Goal: Information Seeking & Learning: Learn about a topic

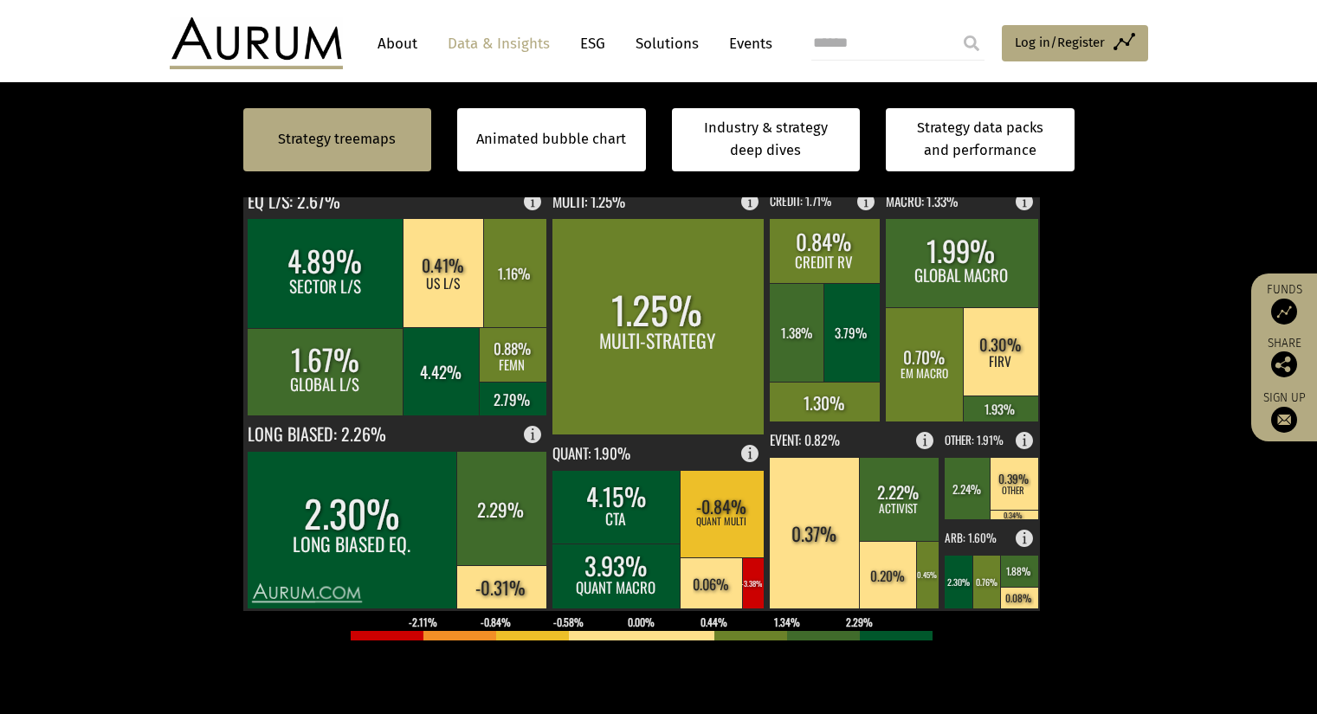
scroll to position [522, 0]
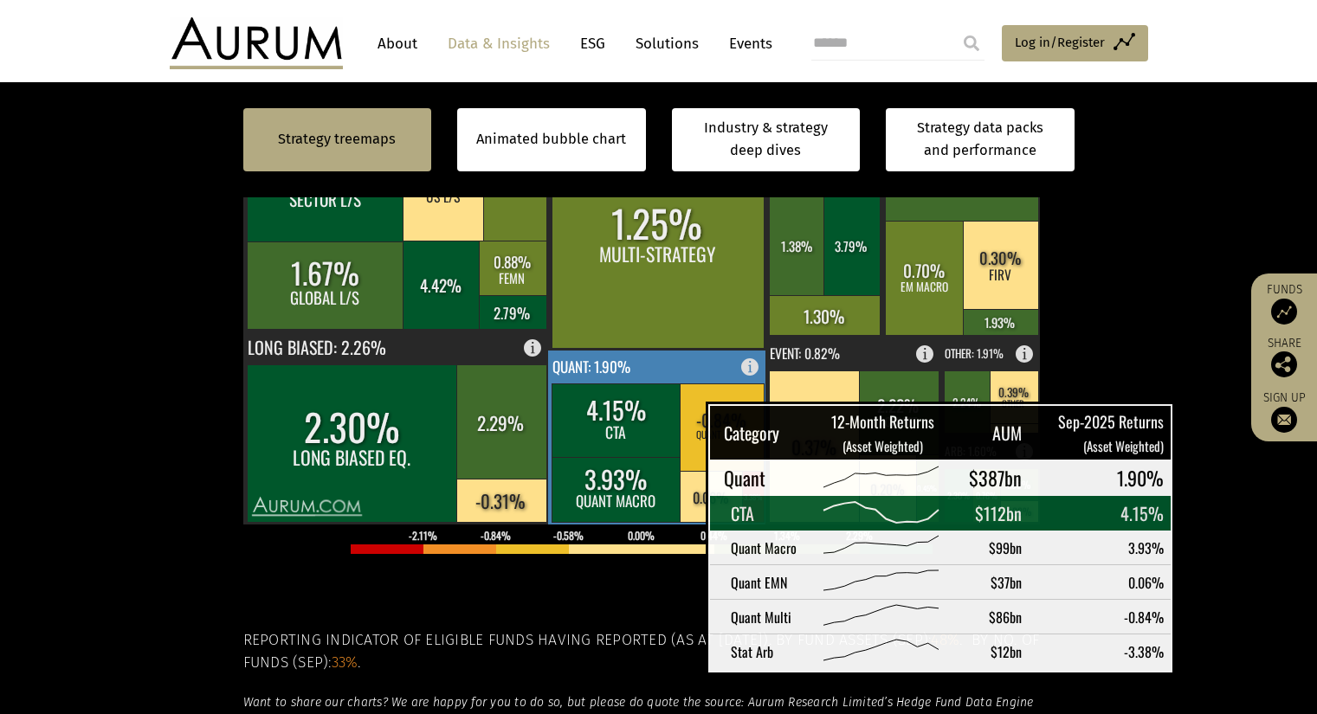
click at [662, 426] on rect at bounding box center [617, 421] width 130 height 74
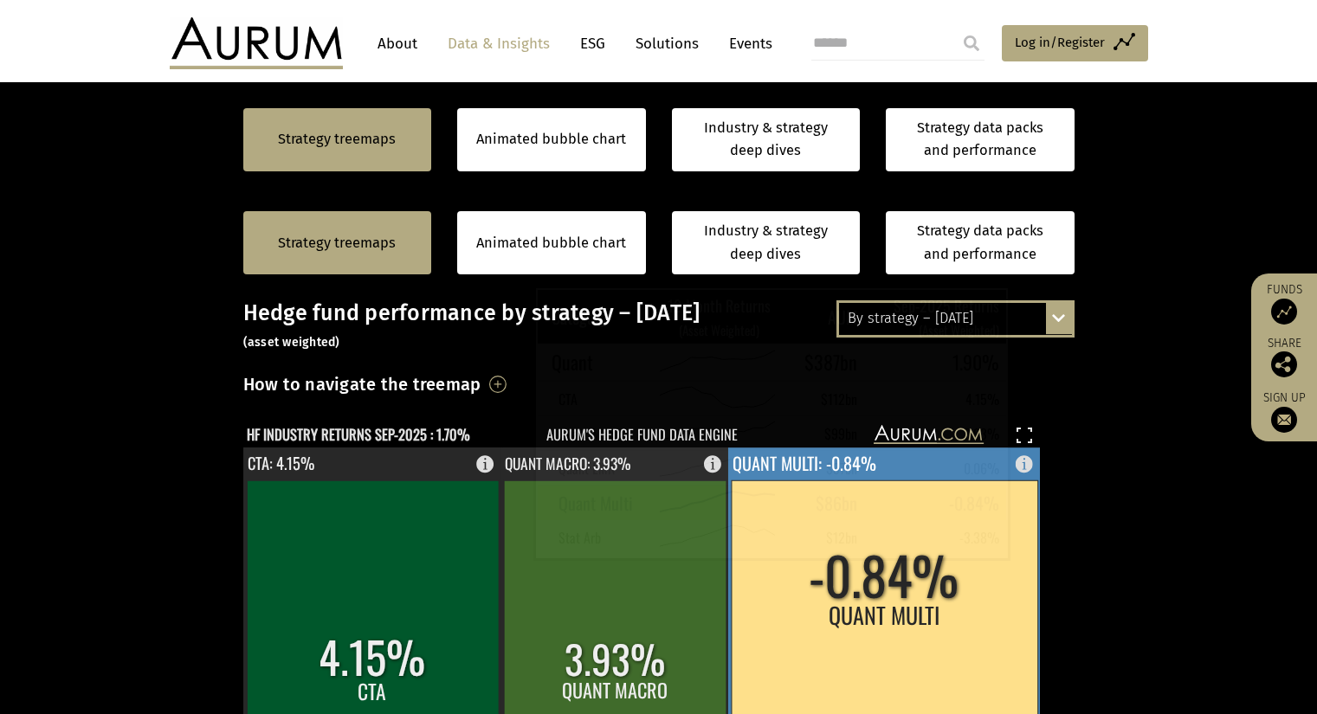
scroll to position [346, 0]
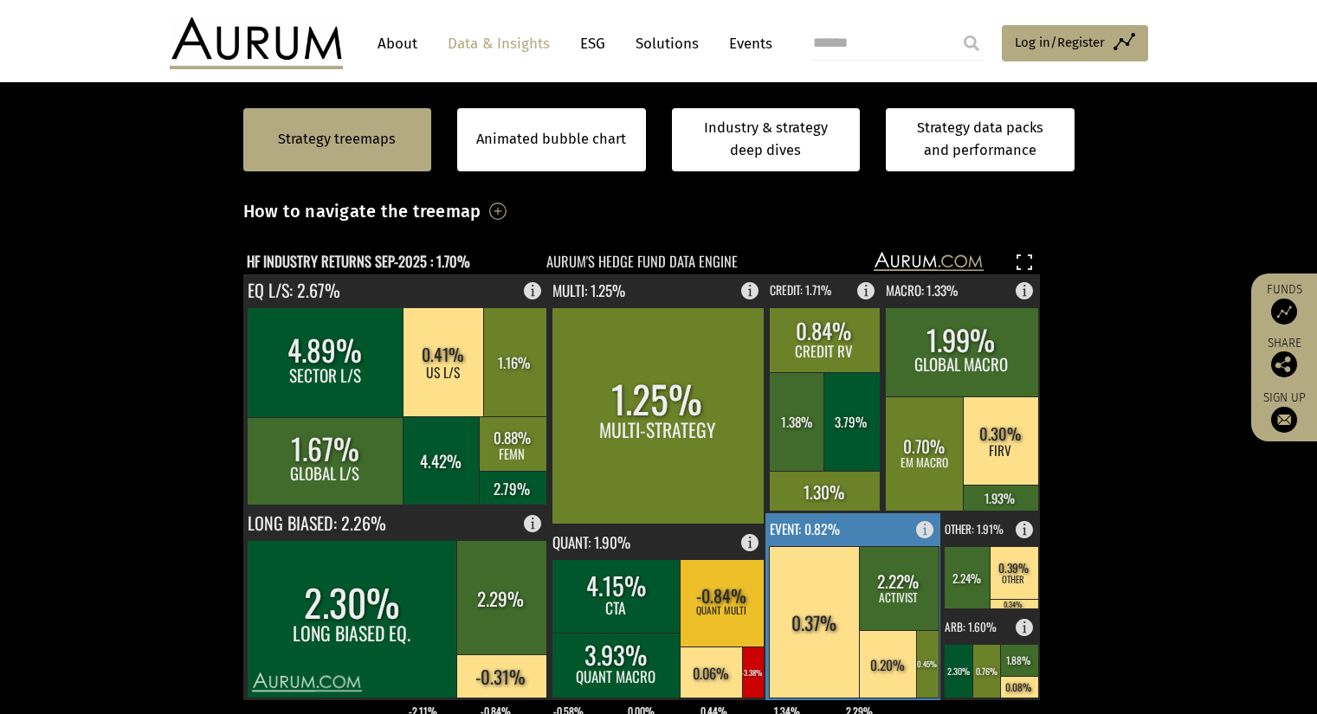
click at [655, 634] on rect at bounding box center [617, 665] width 130 height 65
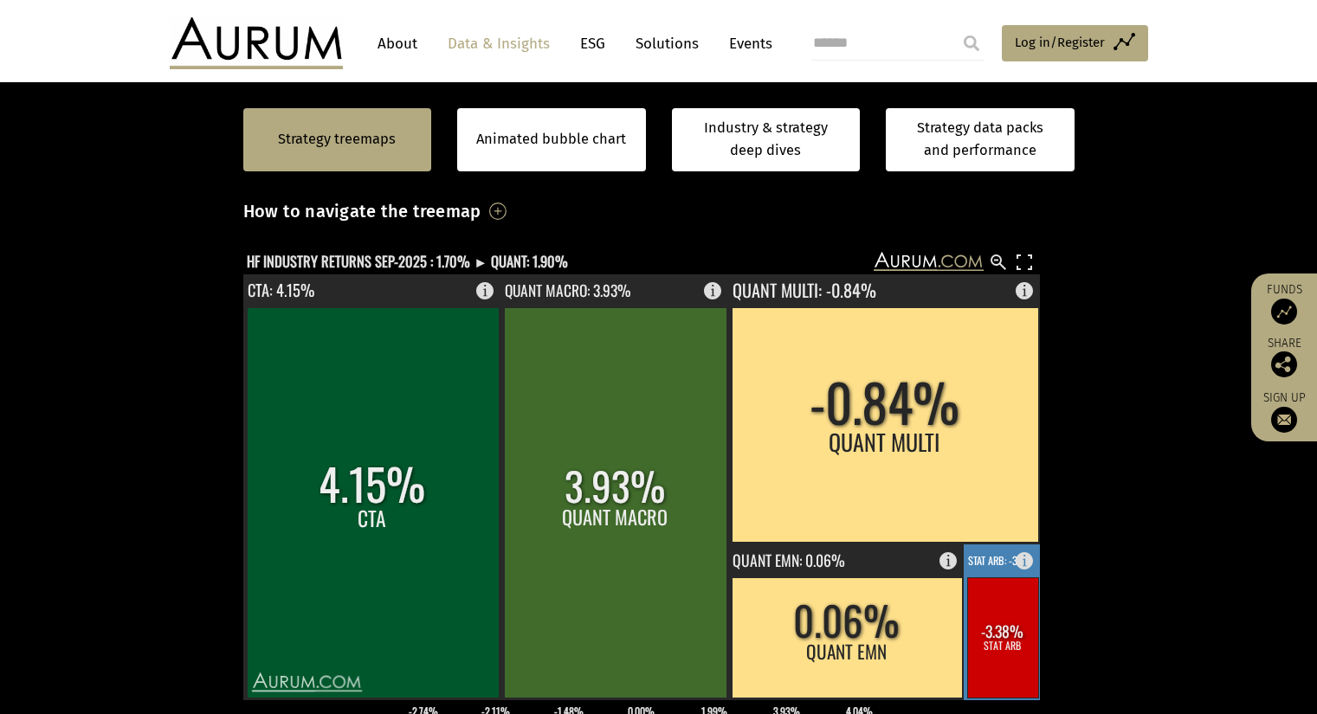
click at [991, 643] on rect at bounding box center [1002, 638] width 71 height 120
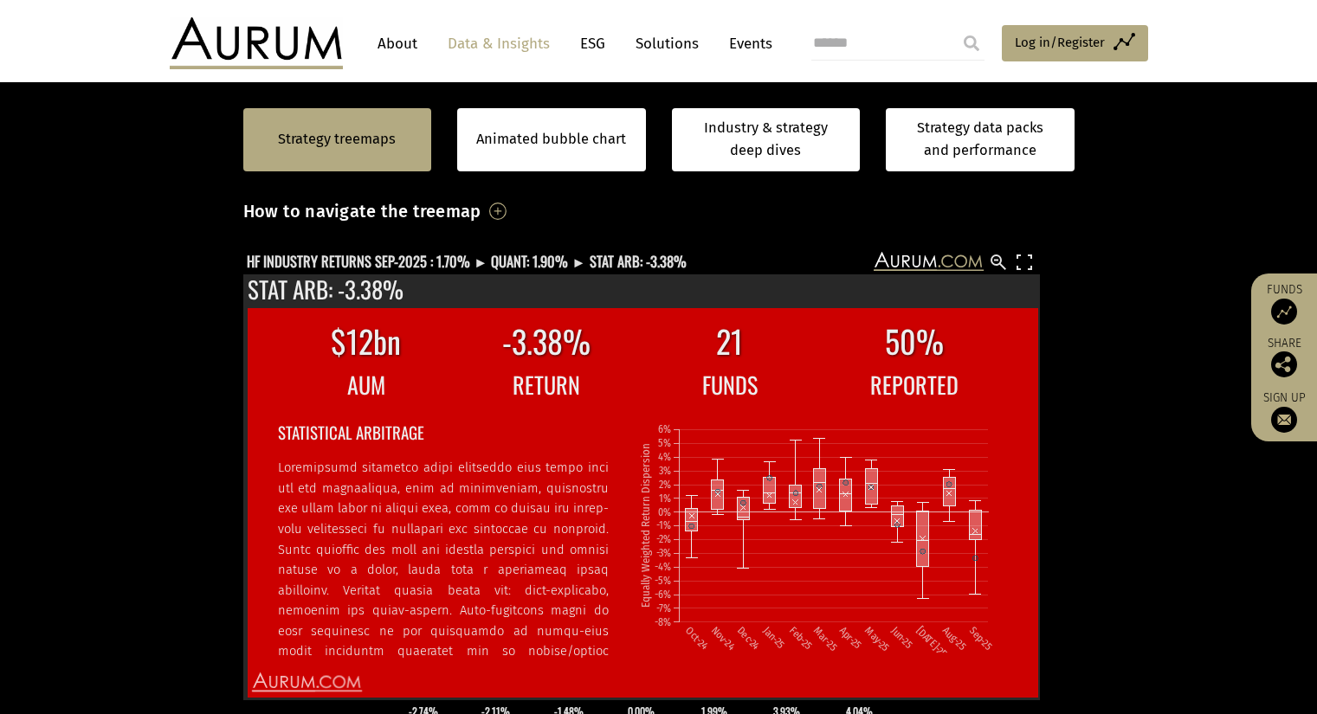
click at [1098, 445] on section "Strategy treemaps Animated bubble chart Industry & strategy deep dives Strategy…" at bounding box center [658, 553] width 1317 height 1082
click at [1029, 263] on rect at bounding box center [1024, 262] width 21 height 21
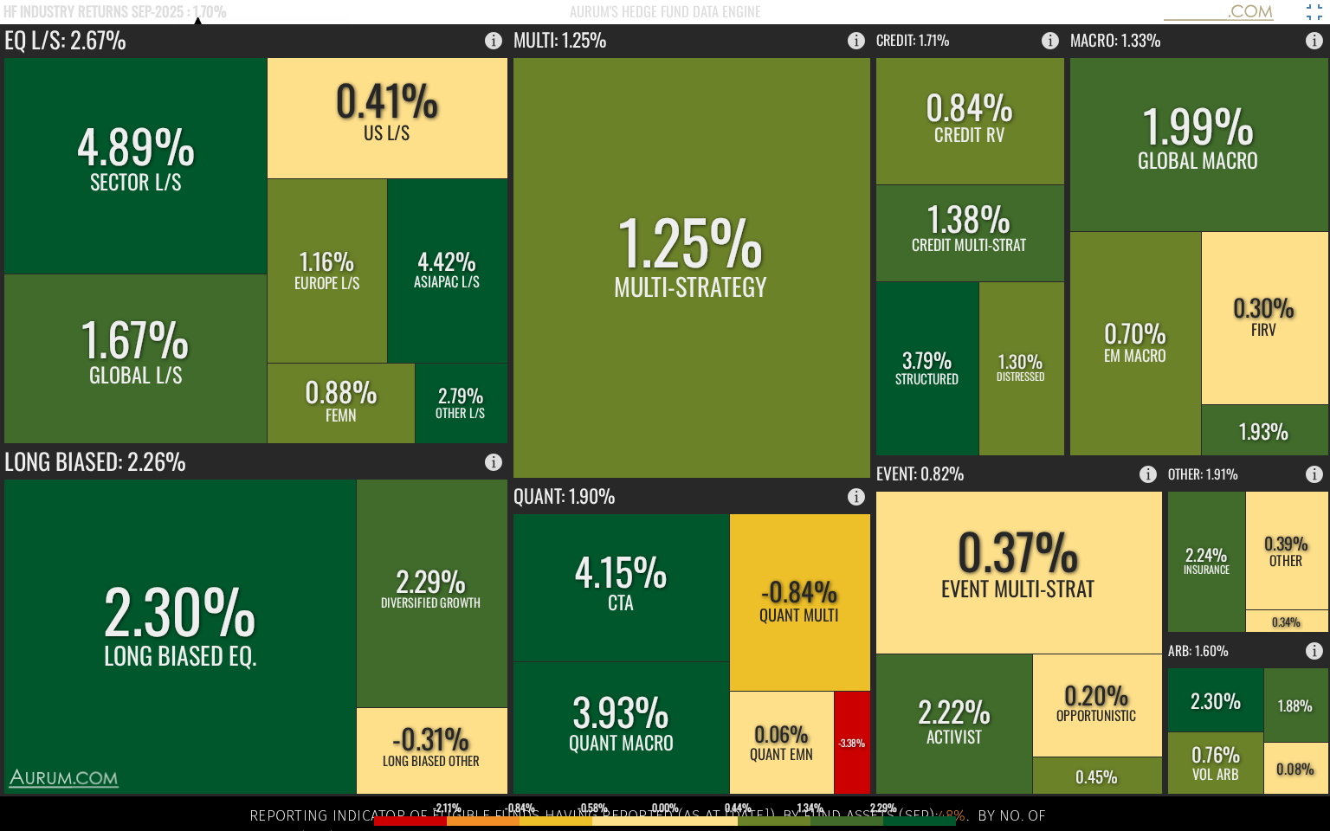
click at [1316, 8] on rect at bounding box center [1314, 12] width 21 height 21
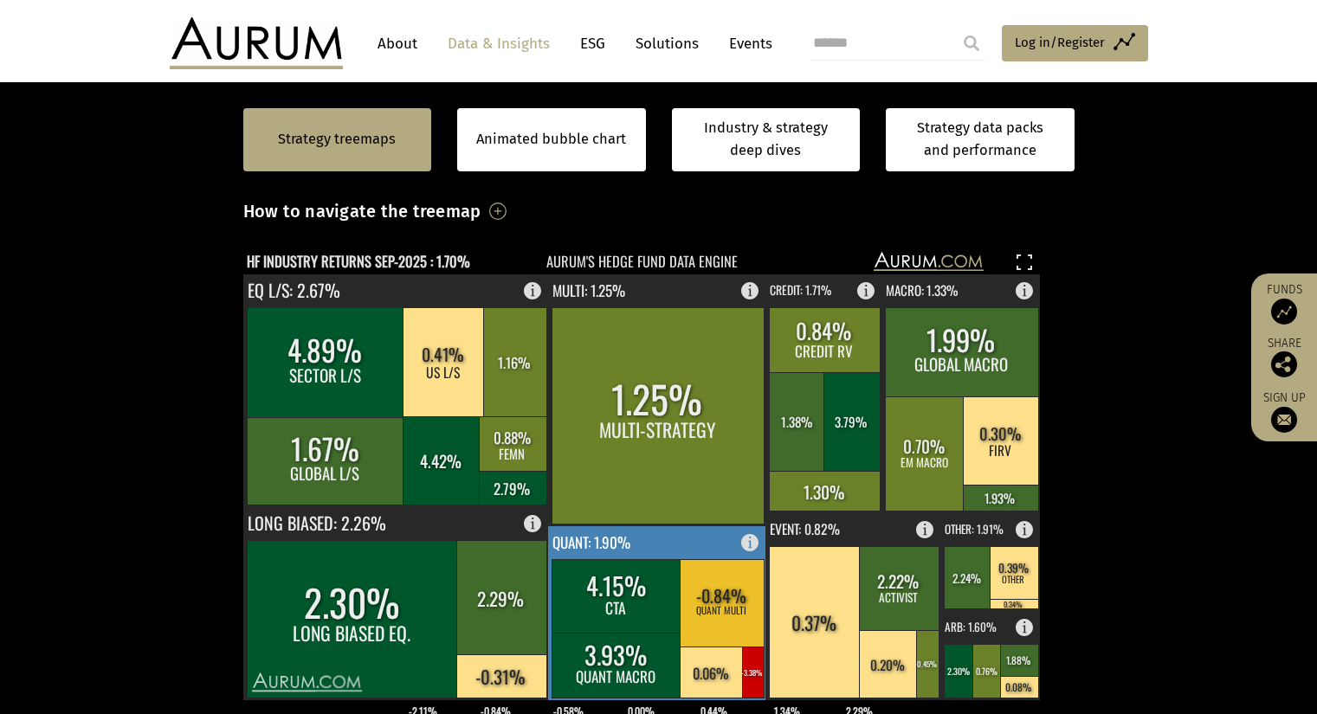
click at [681, 632] on rect at bounding box center [722, 602] width 84 height 87
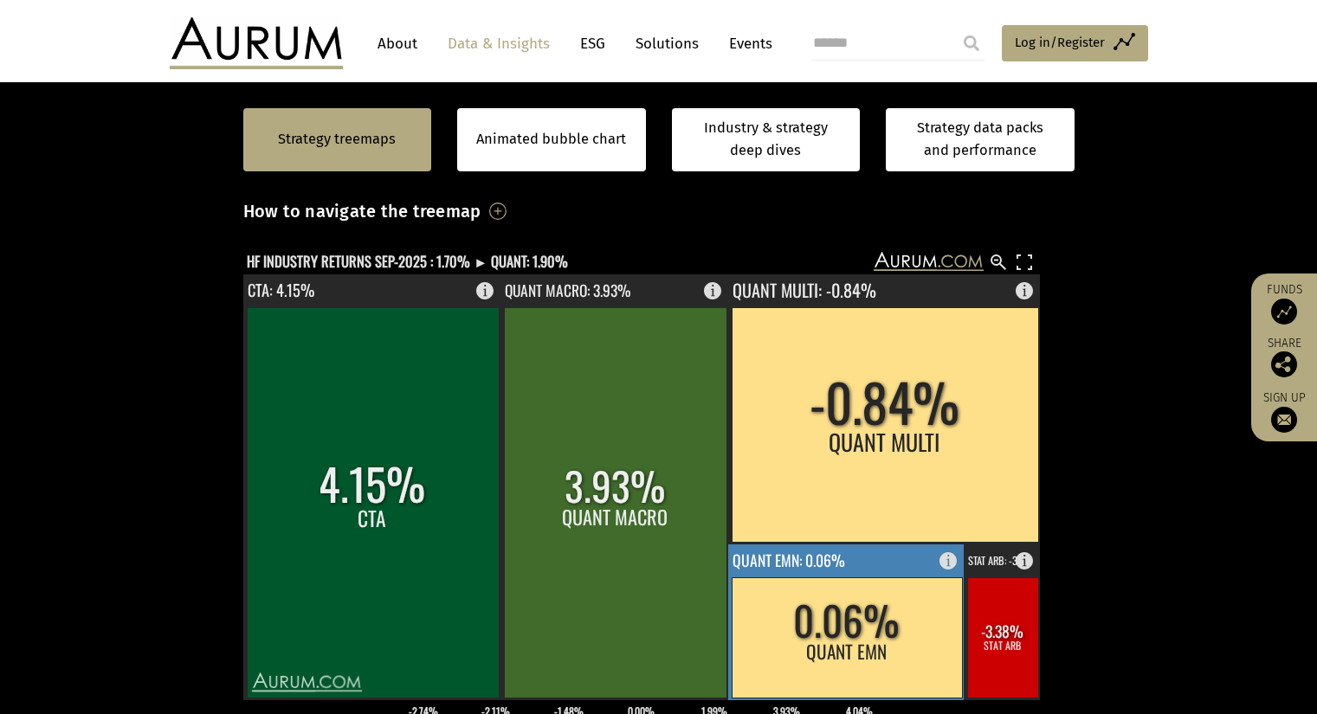
click at [877, 656] on rect at bounding box center [847, 638] width 230 height 120
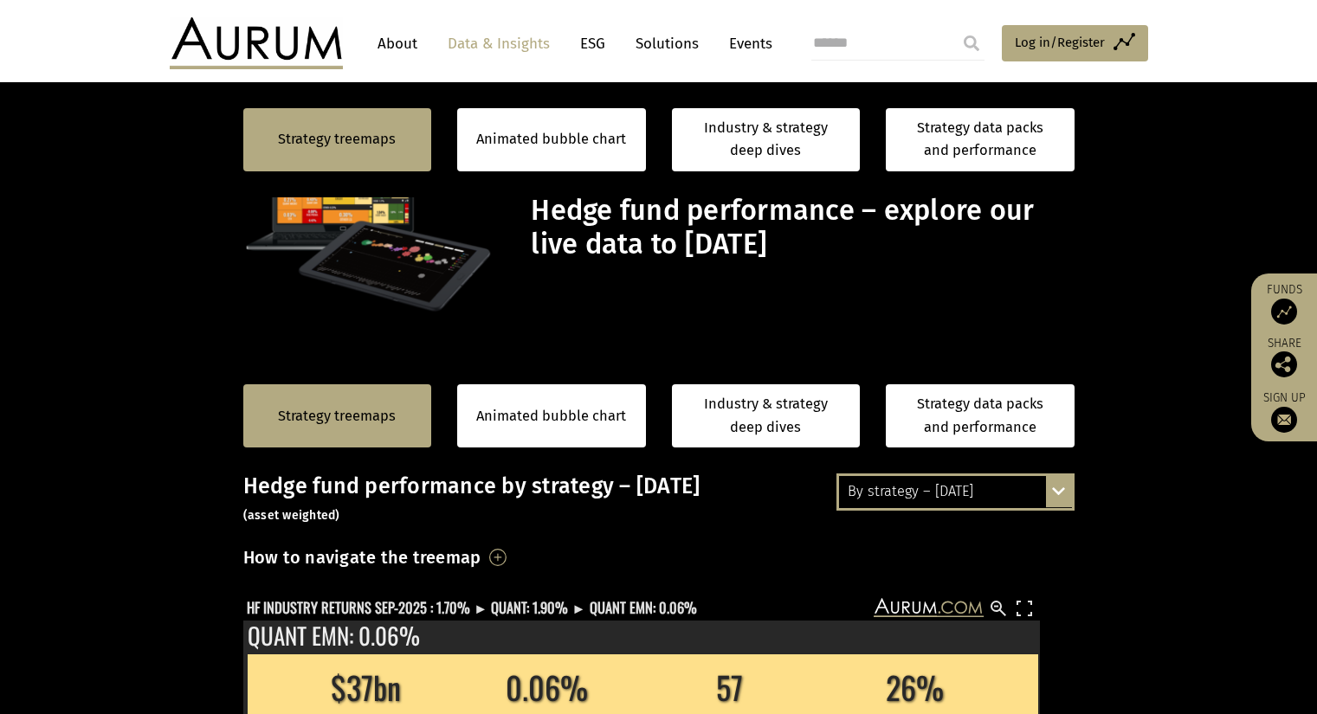
scroll to position [346, 0]
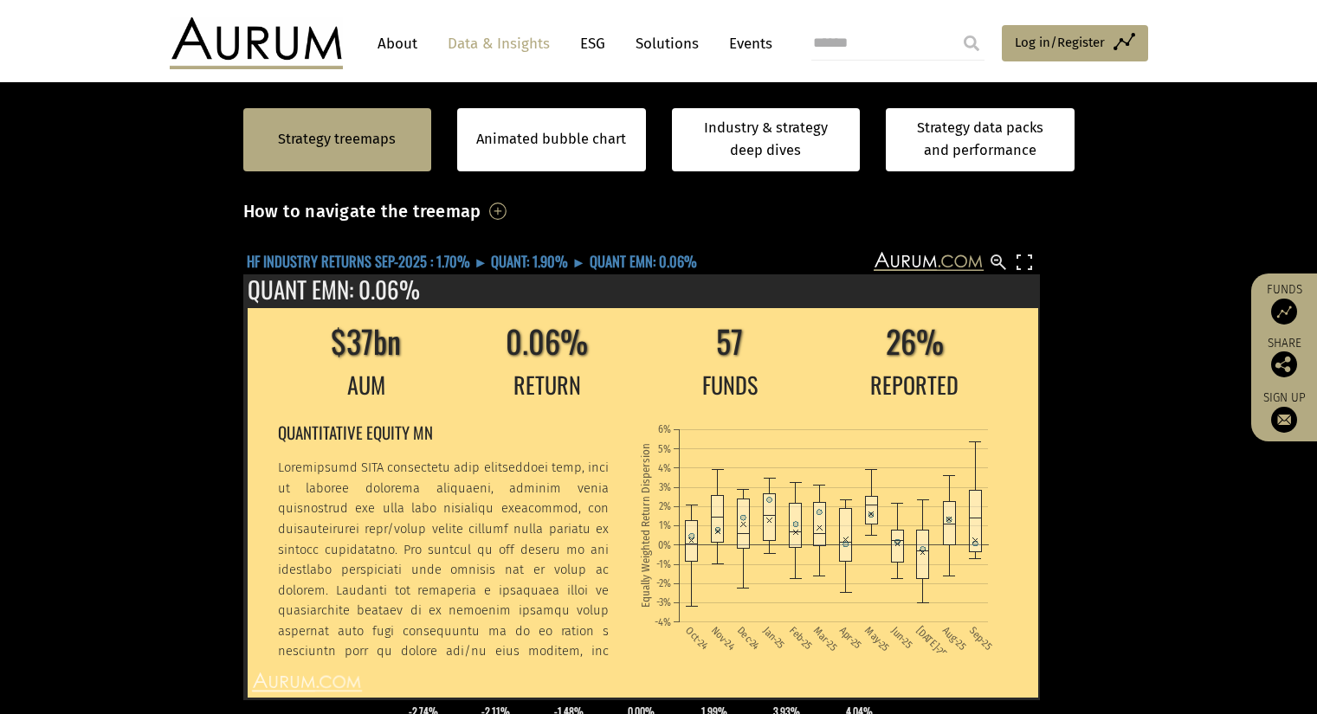
click at [535, 258] on text "HF INDUSTRY RETURNS SEP-2025 : 1.70% ► QUANT: 1.90% ► QUANT EMN: 0.06%" at bounding box center [472, 261] width 450 height 22
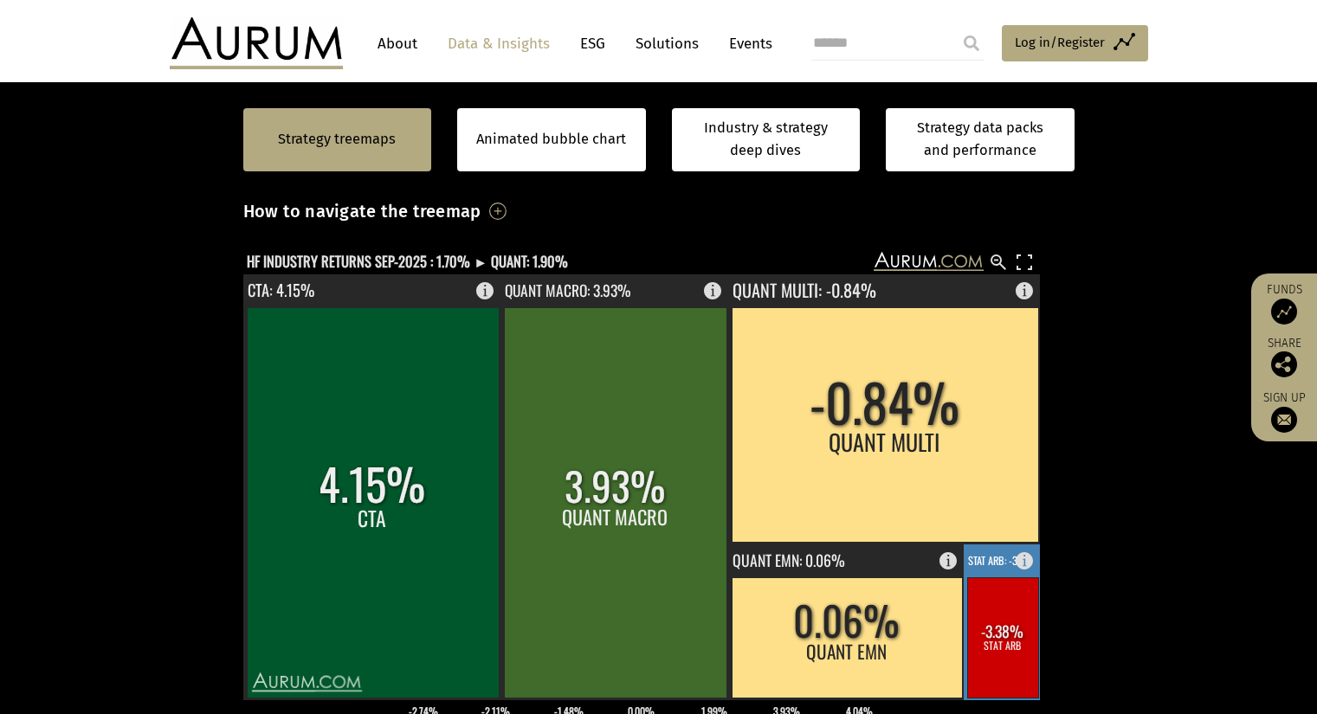
click at [1010, 667] on rect at bounding box center [1002, 638] width 71 height 120
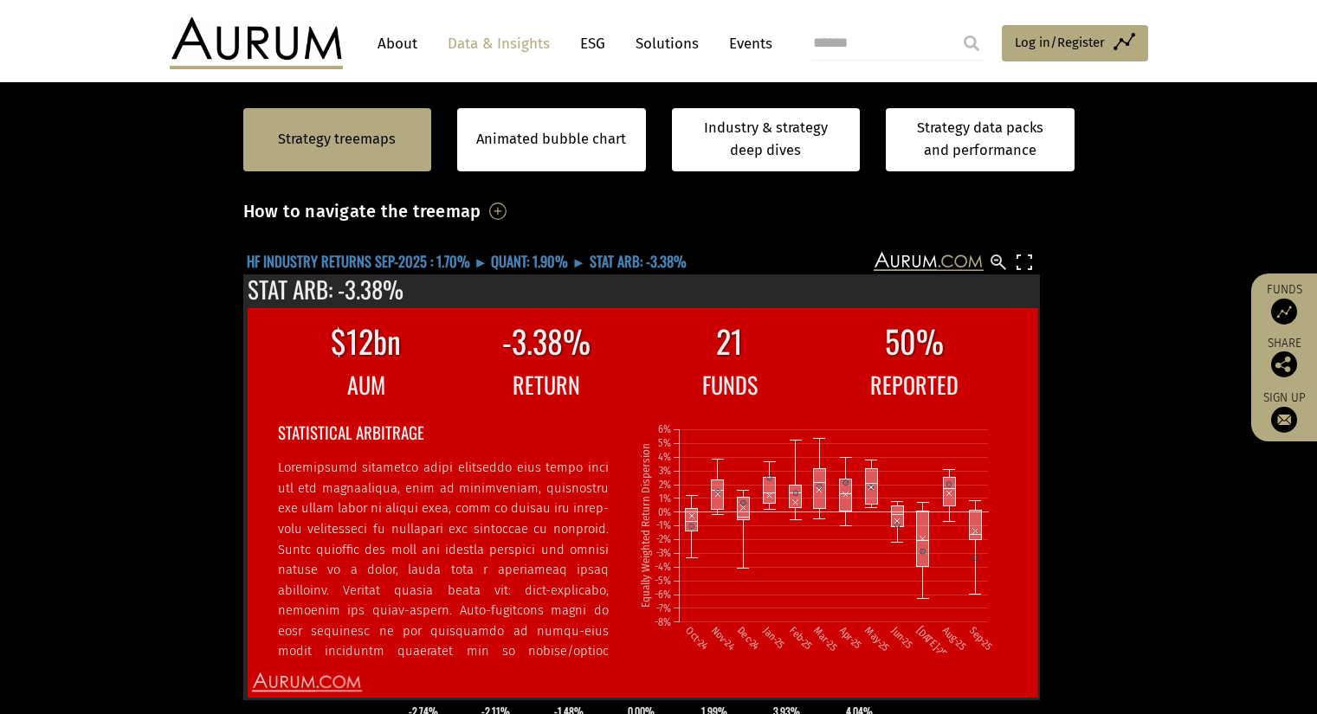
click at [544, 259] on text "HF INDUSTRY RETURNS SEP-2025 : 1.70% ► QUANT: 1.90% ► STAT ARB: -3.38%" at bounding box center [467, 261] width 440 height 22
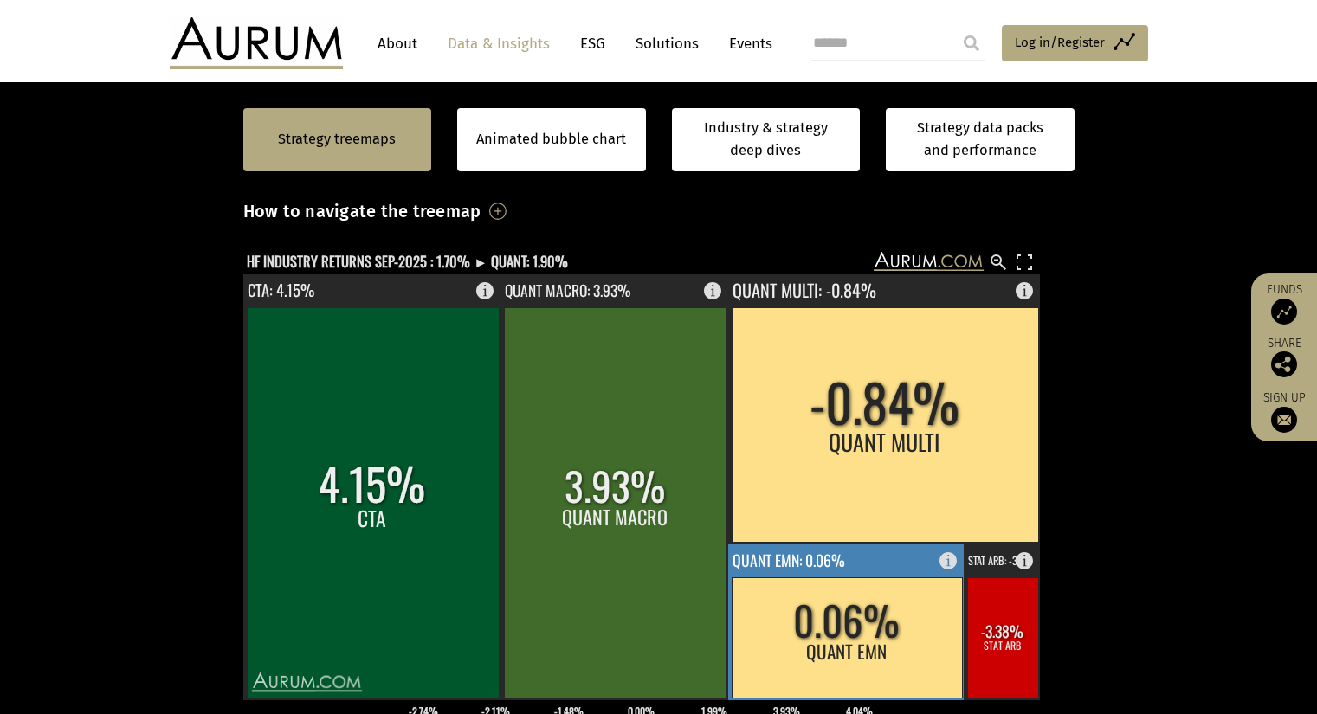
click at [888, 649] on rect at bounding box center [847, 638] width 230 height 120
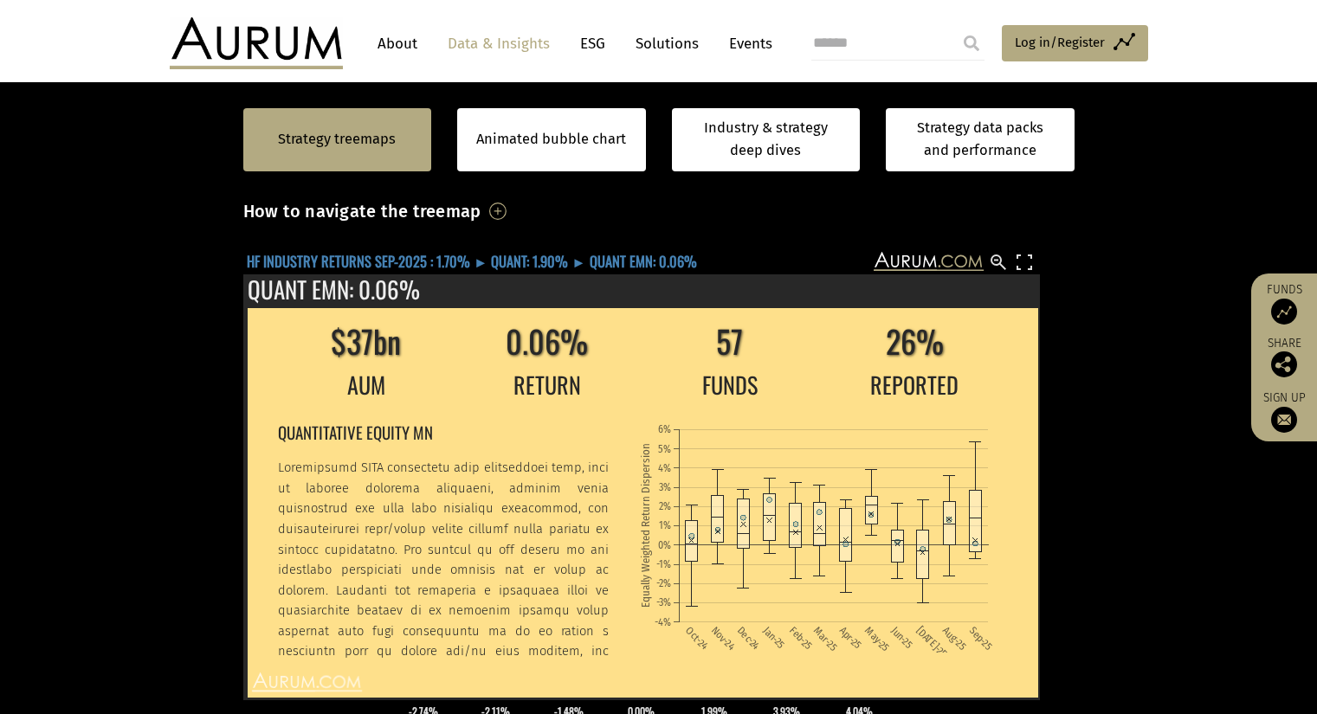
click at [549, 264] on text "HF INDUSTRY RETURNS SEP-2025 : 1.70% ► QUANT: 1.90% ► QUANT EMN: 0.06%" at bounding box center [472, 261] width 450 height 22
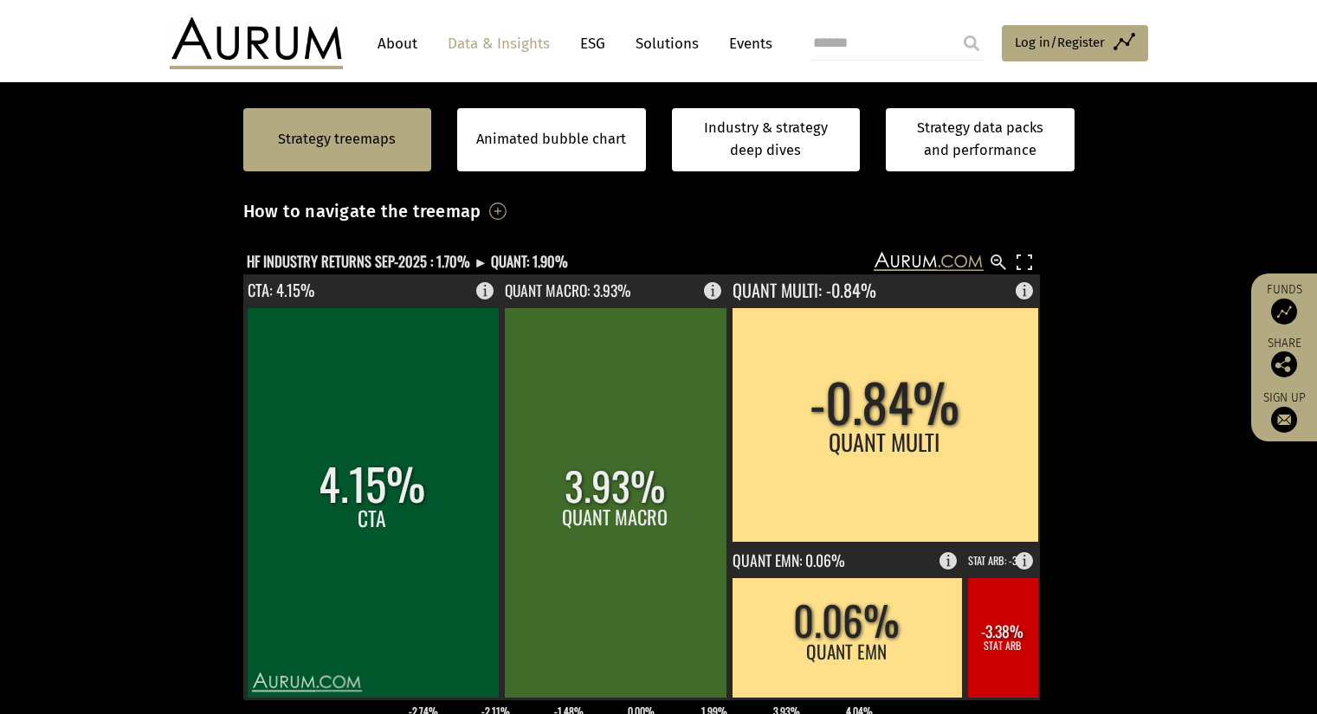
click at [1192, 537] on section "Strategy treemaps Animated bubble chart Industry & strategy deep dives Strategy…" at bounding box center [658, 553] width 1317 height 1082
